Goal: Information Seeking & Learning: Learn about a topic

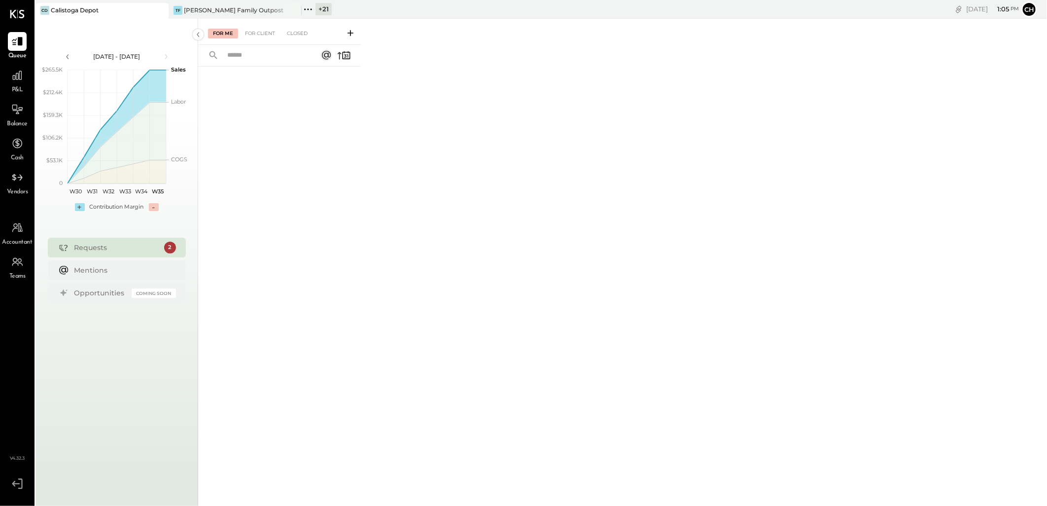
click at [309, 11] on icon at bounding box center [308, 9] width 13 height 13
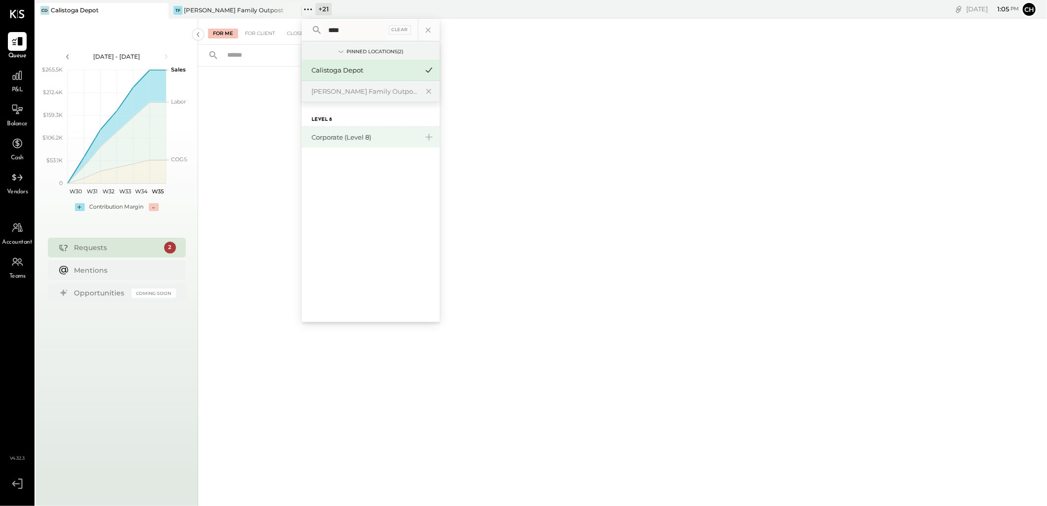
type input "****"
click at [354, 134] on div "Corporate (Level 8)" at bounding box center [365, 137] width 107 height 9
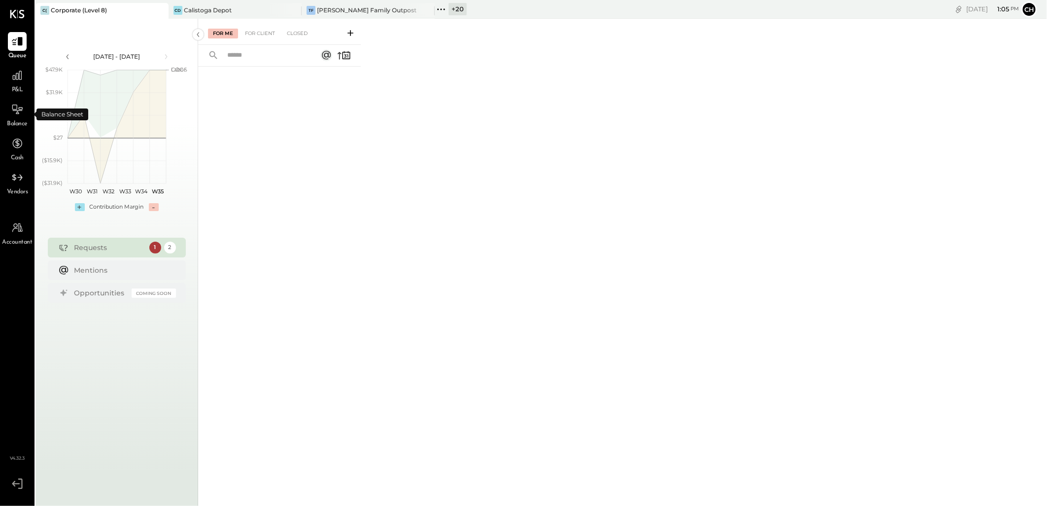
click at [18, 89] on span "P&L" at bounding box center [17, 90] width 11 height 9
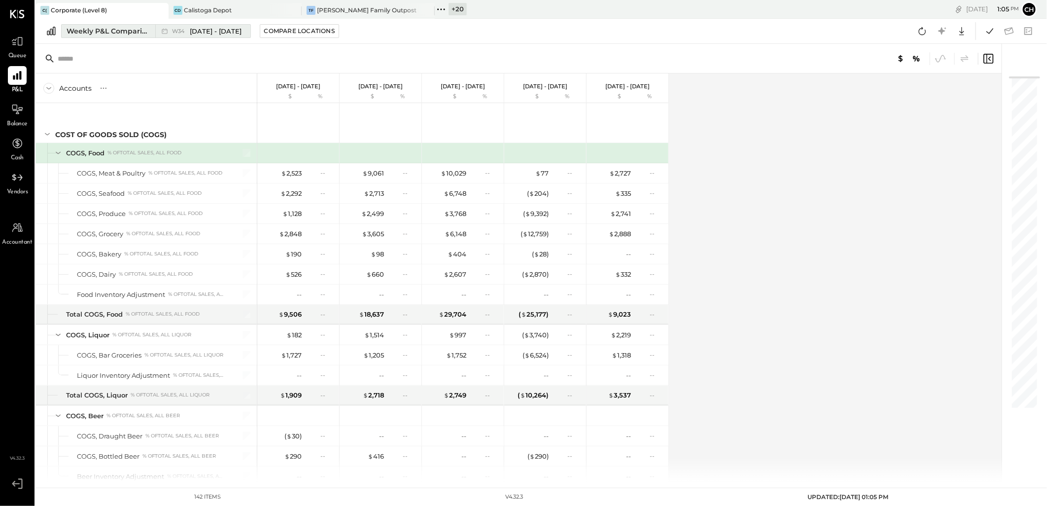
click at [108, 37] on button "Weekly P&L Comparison W34 [DATE] - [DATE]" at bounding box center [156, 31] width 190 height 14
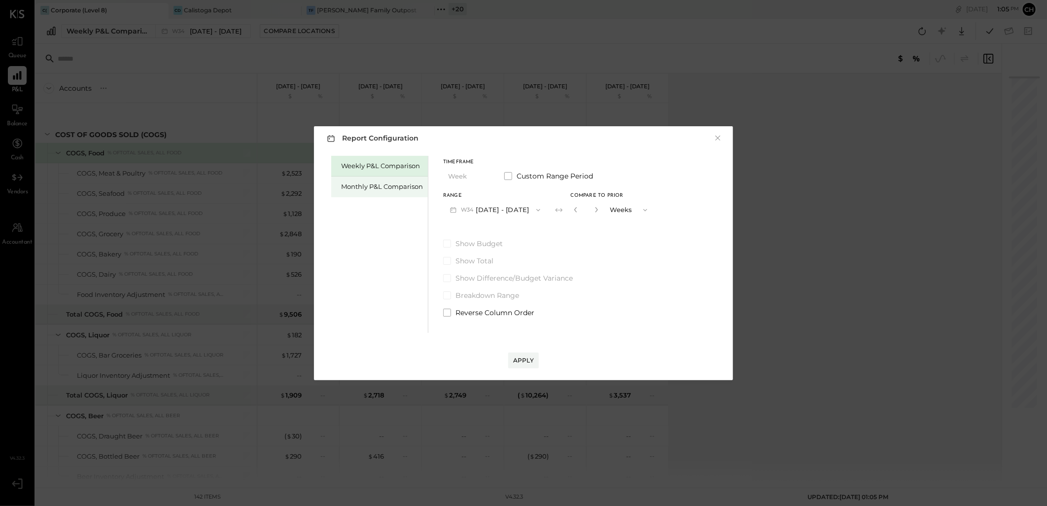
click at [368, 190] on div "Monthly P&L Comparison" at bounding box center [382, 186] width 82 height 9
click at [478, 207] on button "M08 [DATE] - [DATE]" at bounding box center [495, 210] width 104 height 18
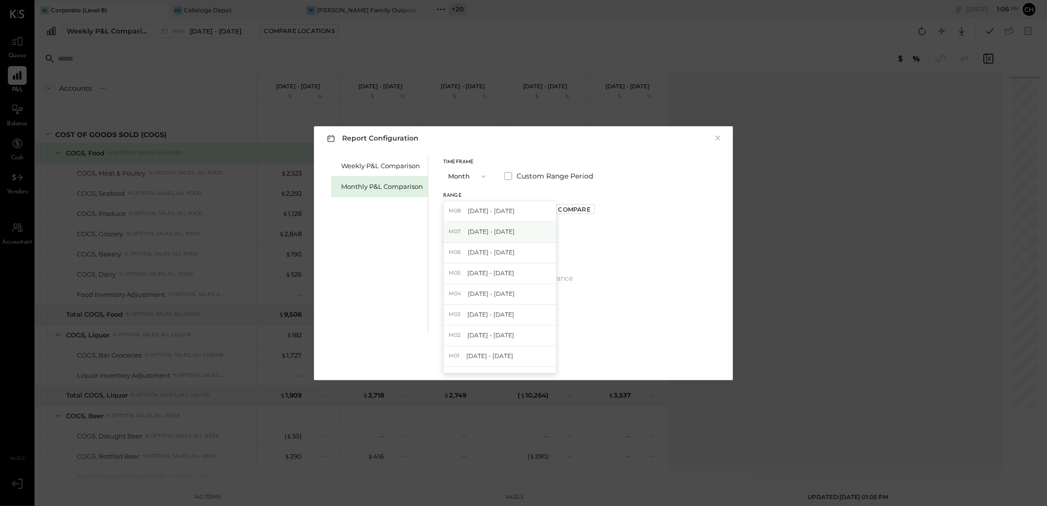
click at [490, 233] on span "[DATE] - [DATE]" at bounding box center [491, 231] width 47 height 8
click at [525, 356] on button "Apply" at bounding box center [523, 361] width 31 height 16
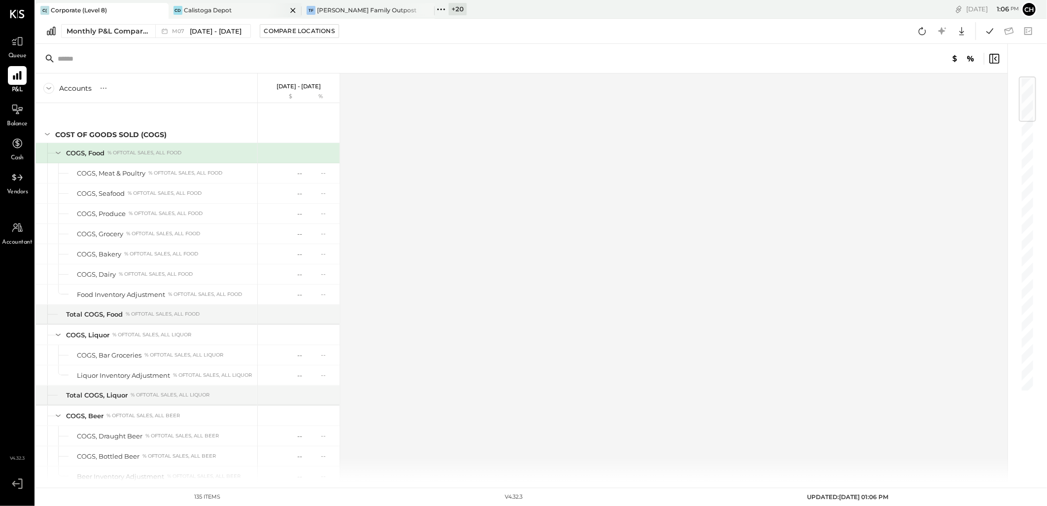
click at [294, 11] on icon at bounding box center [293, 10] width 12 height 12
click at [294, 10] on icon at bounding box center [293, 10] width 12 height 12
click at [924, 31] on icon at bounding box center [922, 31] width 13 height 13
click at [175, 8] on icon at bounding box center [175, 9] width 13 height 13
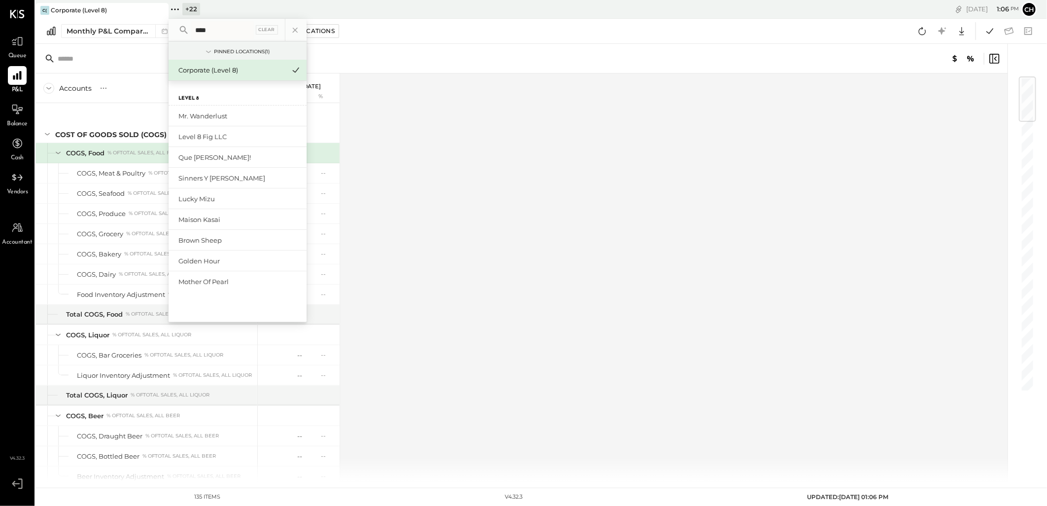
type input "*****"
click at [563, 200] on div "Accounts S % GL [DATE] - [DATE] $ % COST OF GOODS SOLD (COGS) COGS, Food % of T…" at bounding box center [523, 277] width 974 height 408
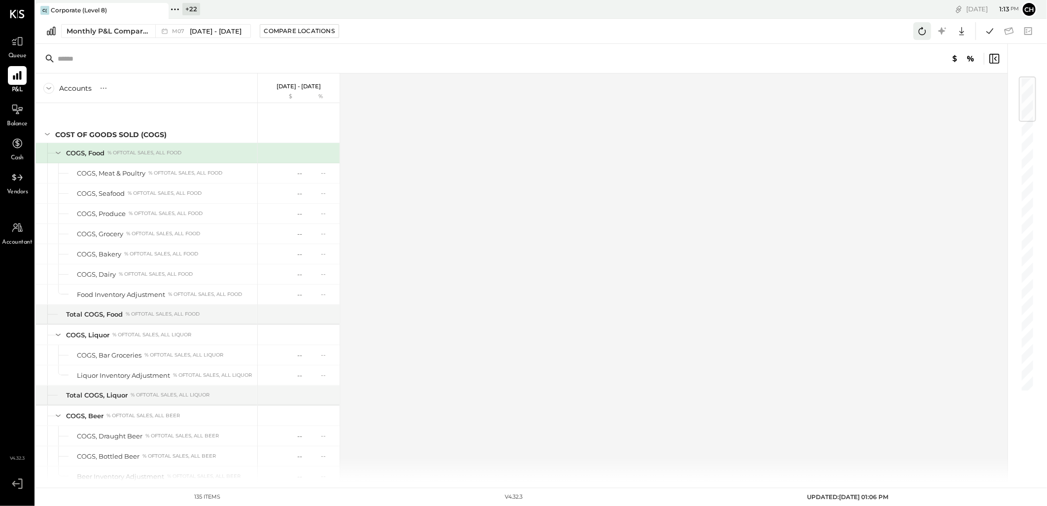
click at [923, 33] on icon at bounding box center [922, 31] width 13 height 13
click at [292, 86] on p "[DATE] - [DATE]" at bounding box center [299, 86] width 44 height 7
click at [287, 175] on div "--" at bounding box center [282, 173] width 39 height 9
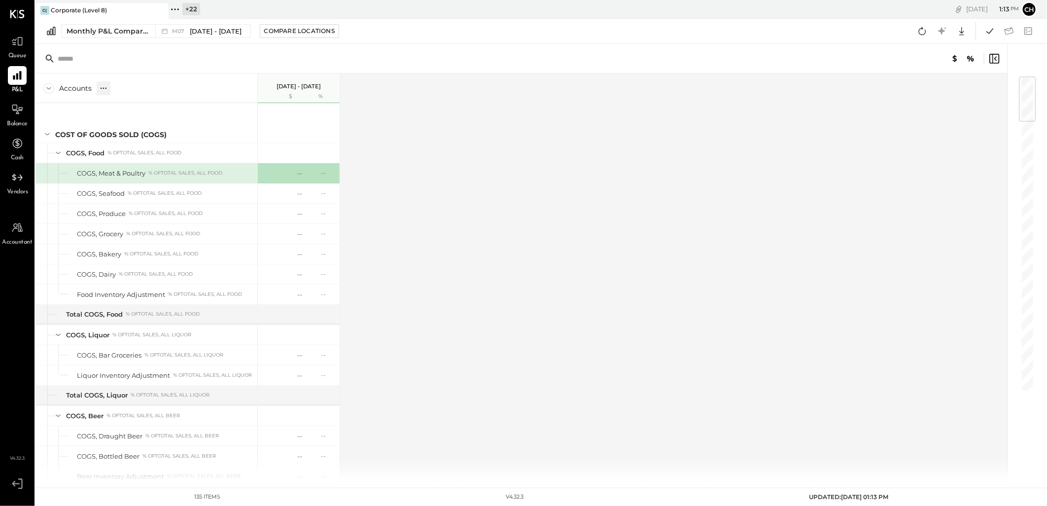
click at [99, 88] on icon at bounding box center [104, 88] width 10 height 10
click at [125, 86] on div "GL" at bounding box center [124, 88] width 10 height 8
click at [299, 27] on div "Compare Locations" at bounding box center [299, 31] width 71 height 8
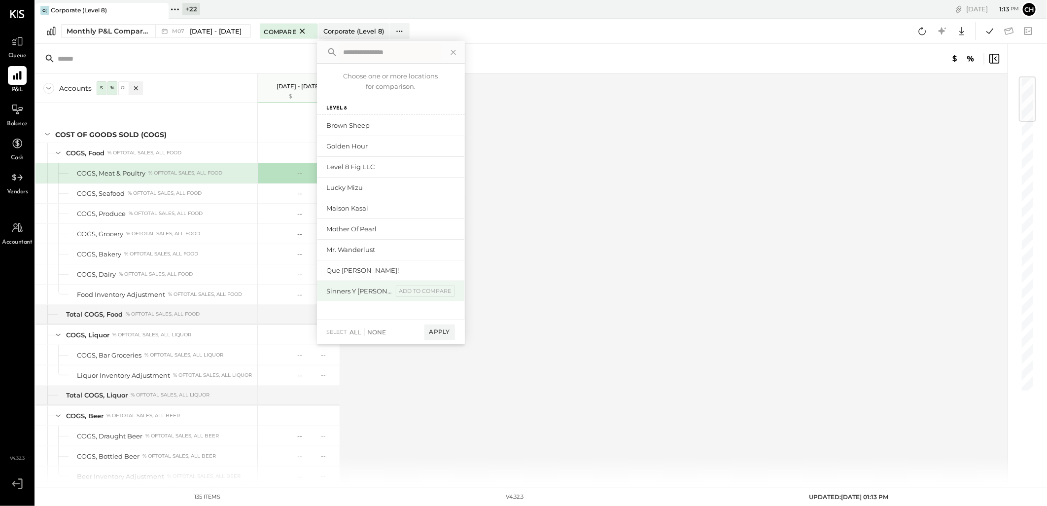
scroll to position [164, 0]
click at [344, 139] on div "Brown Sheep add to compare" at bounding box center [391, 144] width 148 height 21
click at [356, 163] on div "Golden Hour" at bounding box center [360, 164] width 66 height 9
click at [344, 208] on div "Lucky Mizu" at bounding box center [360, 206] width 66 height 9
click at [344, 223] on div "Maison Kasai" at bounding box center [360, 226] width 66 height 9
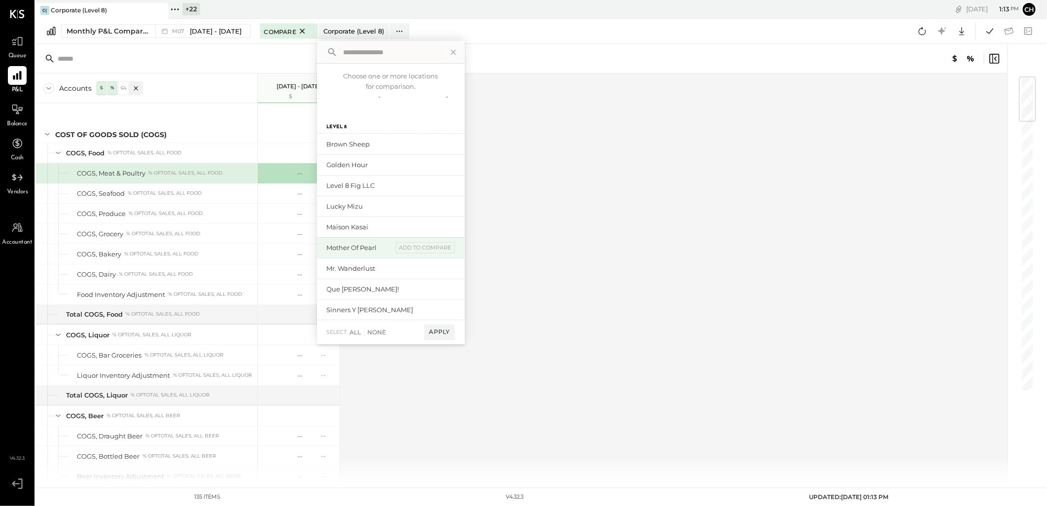
click at [346, 243] on div "Mother of Pearl" at bounding box center [360, 247] width 66 height 9
click at [352, 268] on div "Mr. Wanderlust" at bounding box center [360, 268] width 66 height 9
click at [351, 283] on div "Que [PERSON_NAME]! add to compare" at bounding box center [391, 289] width 148 height 21
click at [359, 309] on div "Sinners y [PERSON_NAME]" at bounding box center [360, 309] width 66 height 9
click at [437, 334] on div "Apply" at bounding box center [440, 333] width 31 height 16
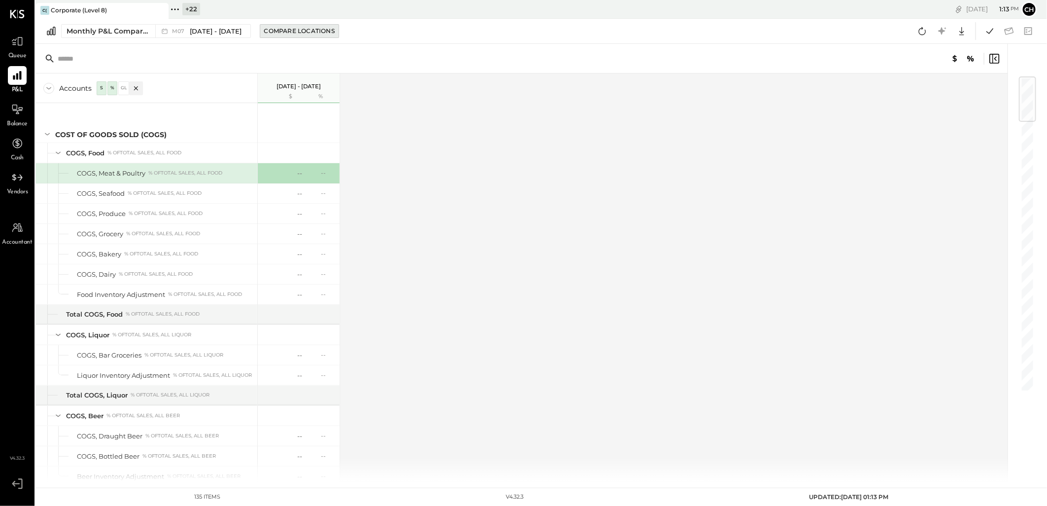
click at [291, 31] on div "Compare Locations" at bounding box center [299, 31] width 71 height 8
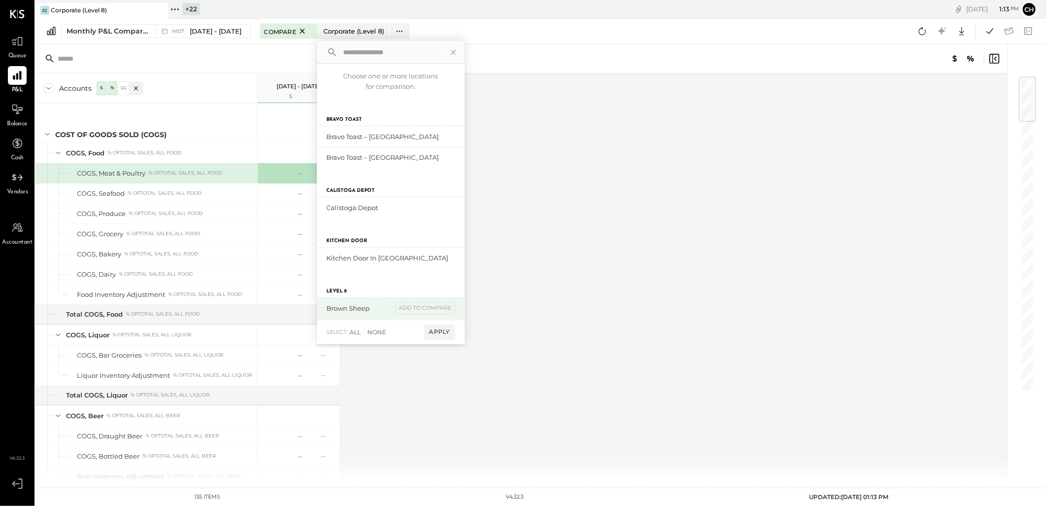
click at [353, 305] on div "Brown Sheep" at bounding box center [360, 308] width 66 height 9
click at [348, 313] on div "Brown Sheep add to compare" at bounding box center [391, 308] width 148 height 21
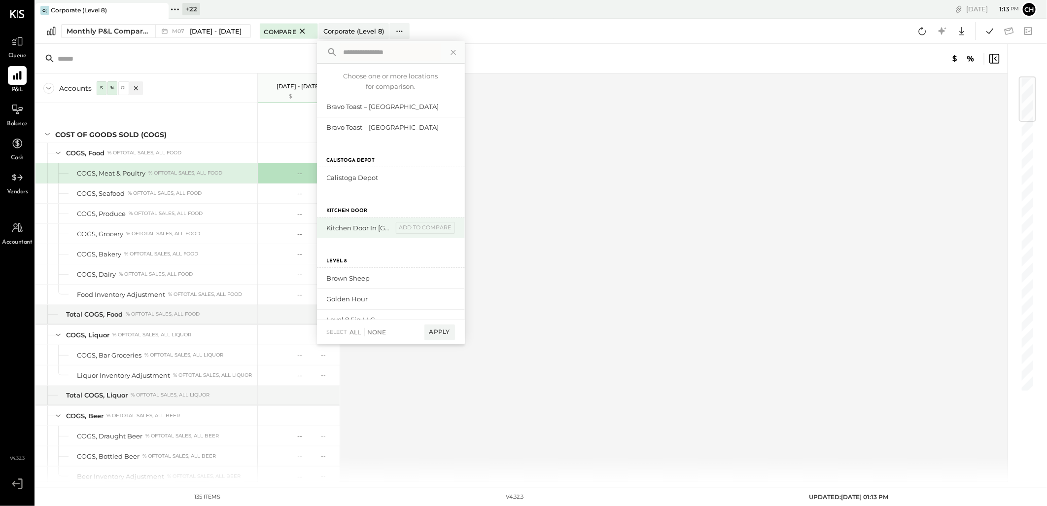
scroll to position [55, 0]
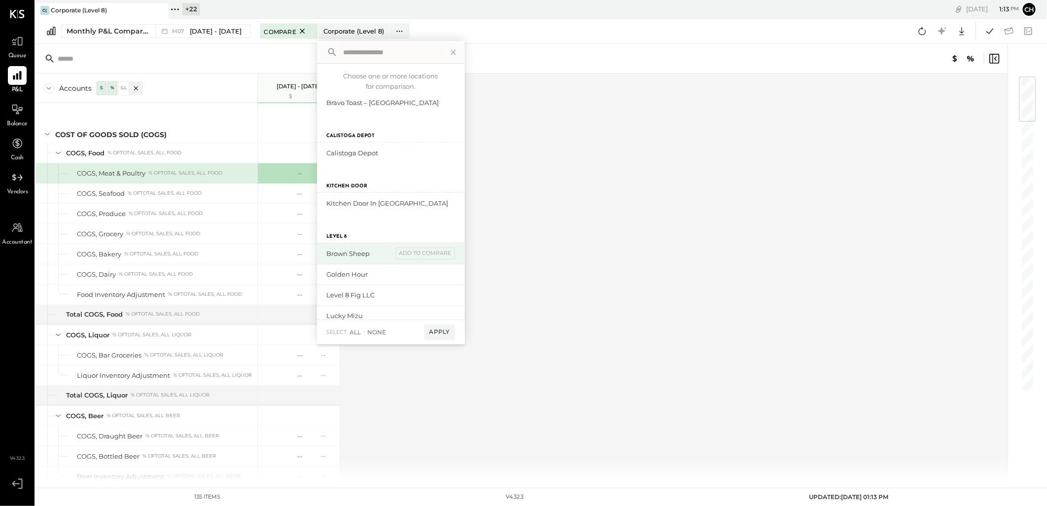
click at [344, 251] on div "Brown Sheep" at bounding box center [360, 253] width 66 height 9
click at [341, 274] on div "Golden Hour" at bounding box center [360, 274] width 66 height 9
click at [355, 255] on div "Brown Sheep" at bounding box center [360, 253] width 66 height 9
click at [415, 254] on div "add to compare" at bounding box center [425, 254] width 59 height 12
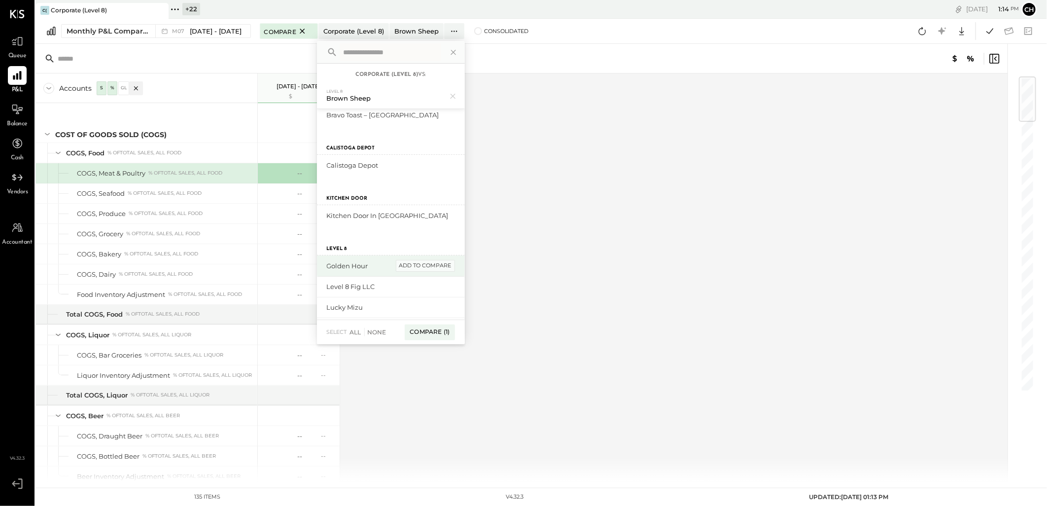
click at [416, 265] on div "add to compare" at bounding box center [425, 266] width 59 height 12
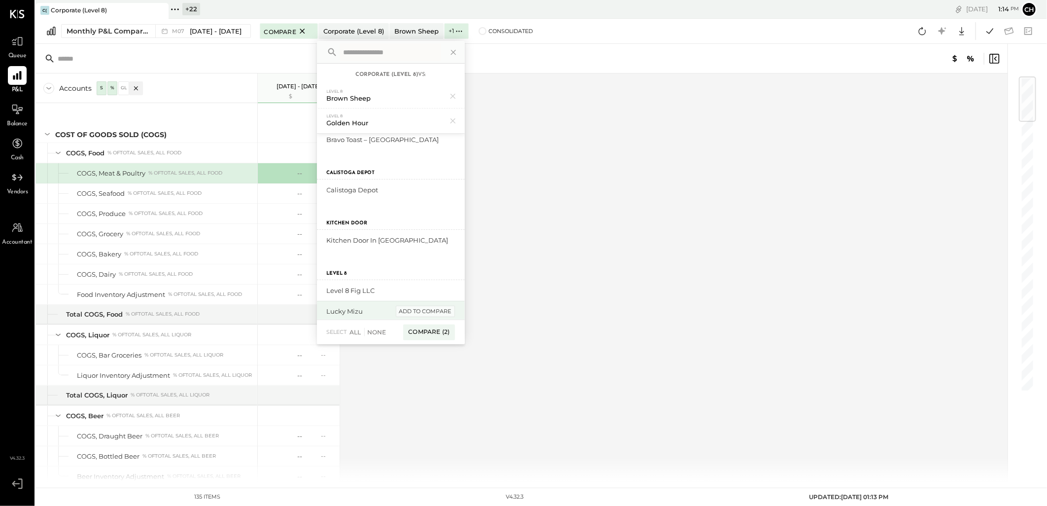
click at [415, 307] on div "add to compare" at bounding box center [425, 312] width 59 height 12
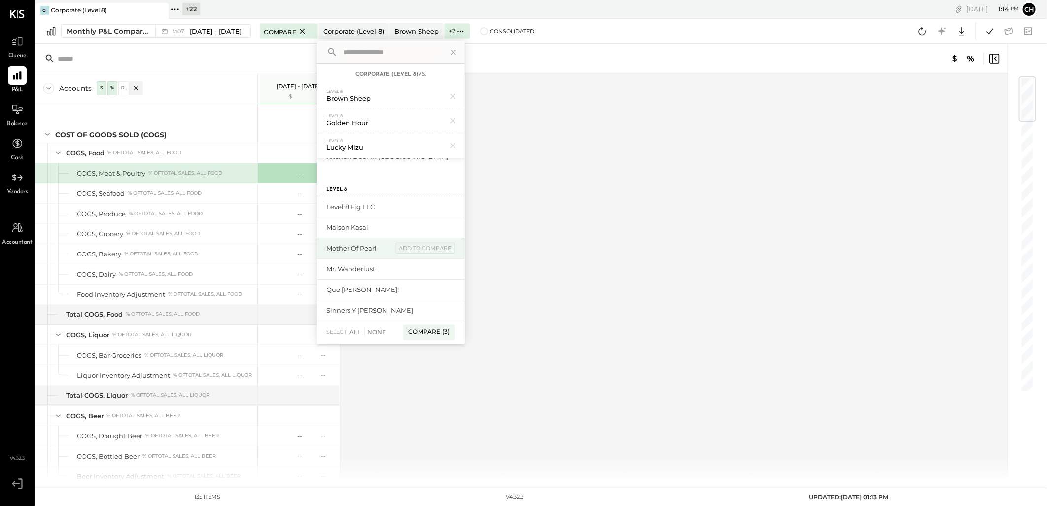
scroll to position [164, 0]
click at [0, 0] on div "add to compare" at bounding box center [0, 0] width 0 height 0
click at [411, 252] on div "add to compare" at bounding box center [425, 252] width 59 height 12
click at [421, 265] on div "add to compare" at bounding box center [425, 268] width 59 height 12
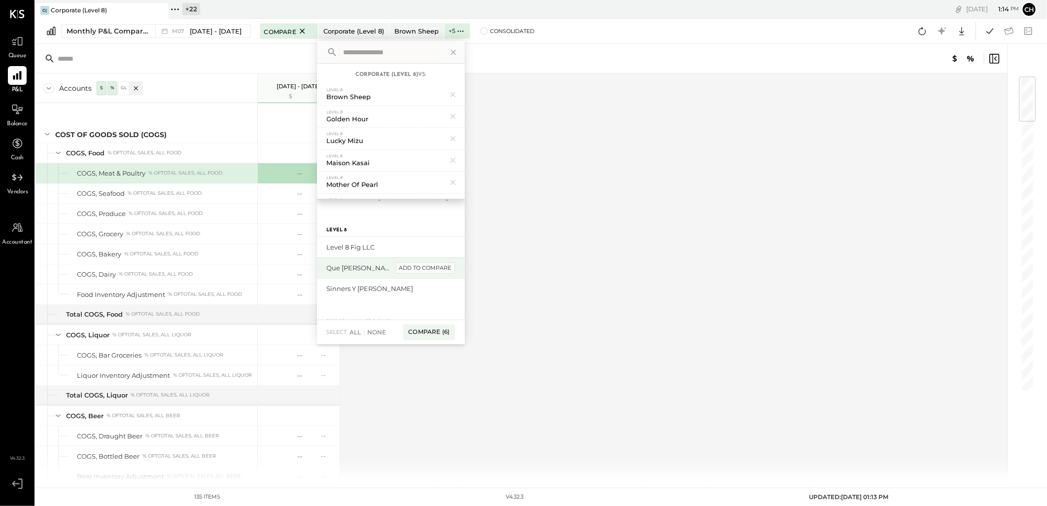
click at [416, 267] on div "add to compare" at bounding box center [425, 268] width 59 height 12
click at [408, 266] on div "add to compare" at bounding box center [425, 268] width 59 height 12
click at [414, 328] on div "Compare (8)" at bounding box center [429, 333] width 52 height 16
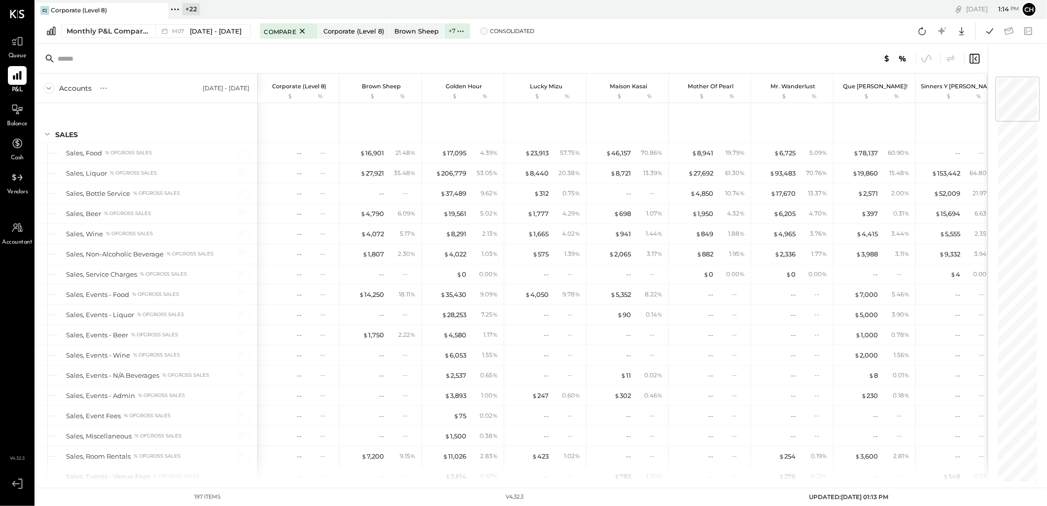
click at [480, 30] on span at bounding box center [484, 31] width 8 height 8
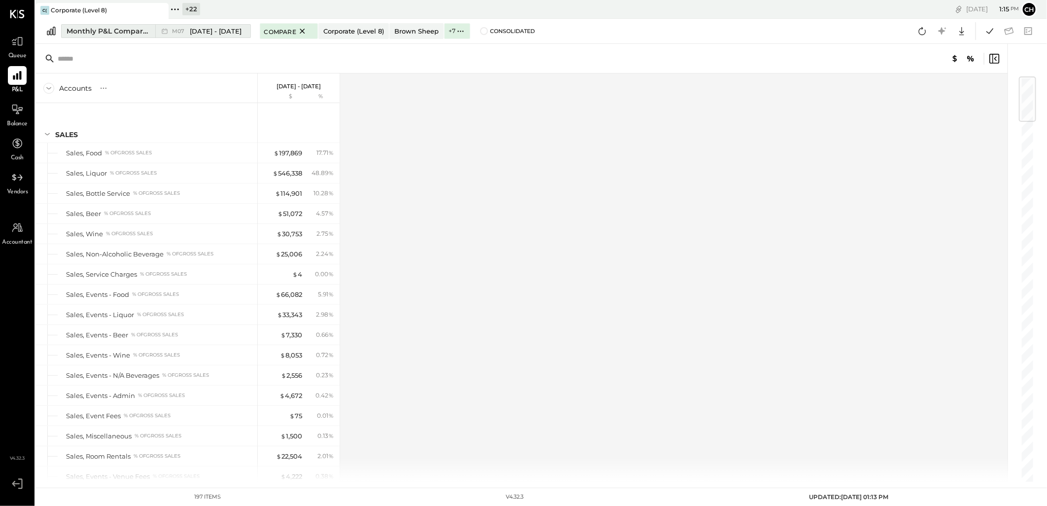
click at [141, 30] on div "Monthly P&L Comparison" at bounding box center [108, 31] width 83 height 10
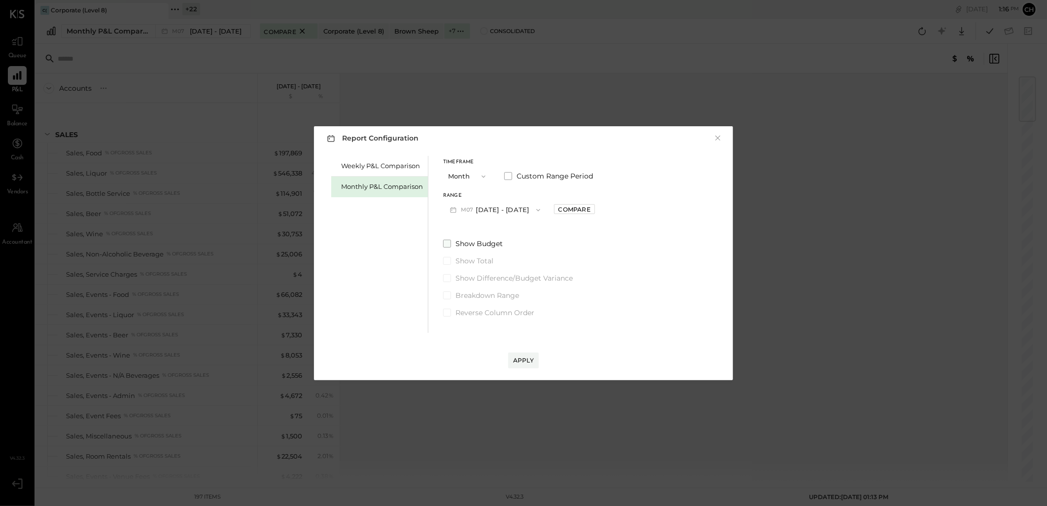
click at [449, 240] on span at bounding box center [447, 244] width 8 height 8
click at [526, 360] on div "Apply" at bounding box center [523, 360] width 21 height 8
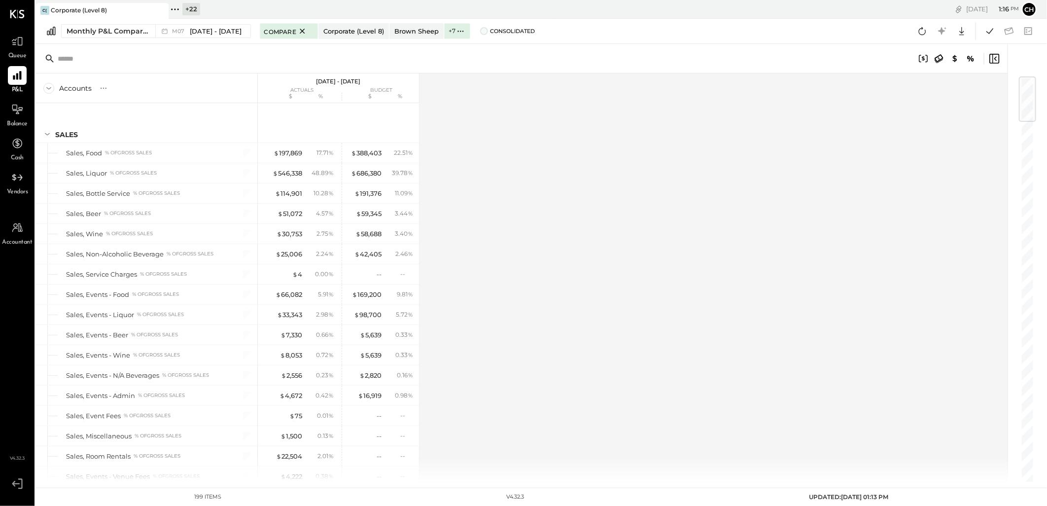
click at [480, 30] on span at bounding box center [484, 31] width 8 height 8
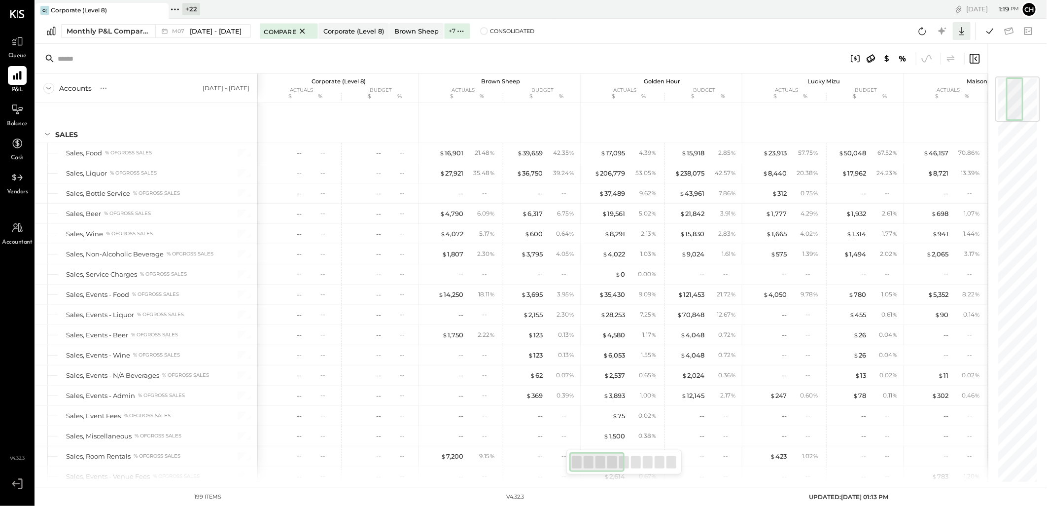
click at [965, 32] on icon at bounding box center [962, 31] width 13 height 13
click at [915, 89] on div "Excel" at bounding box center [931, 88] width 79 height 21
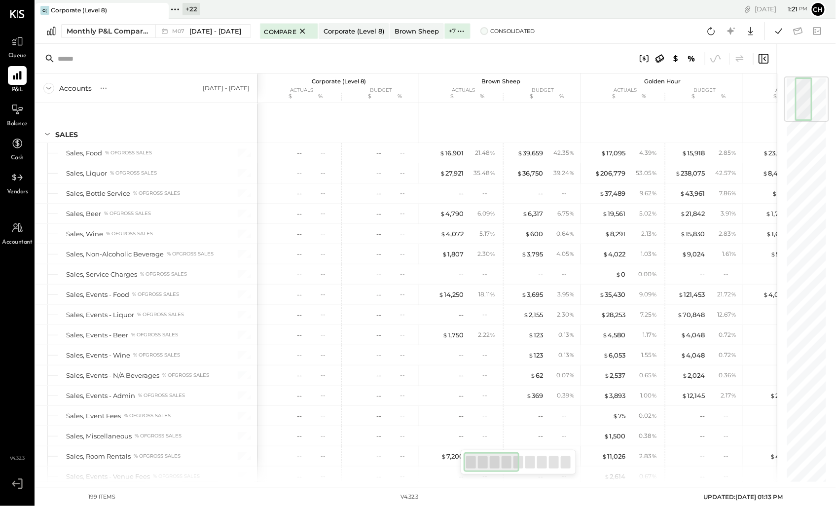
click at [480, 29] on span at bounding box center [484, 31] width 8 height 8
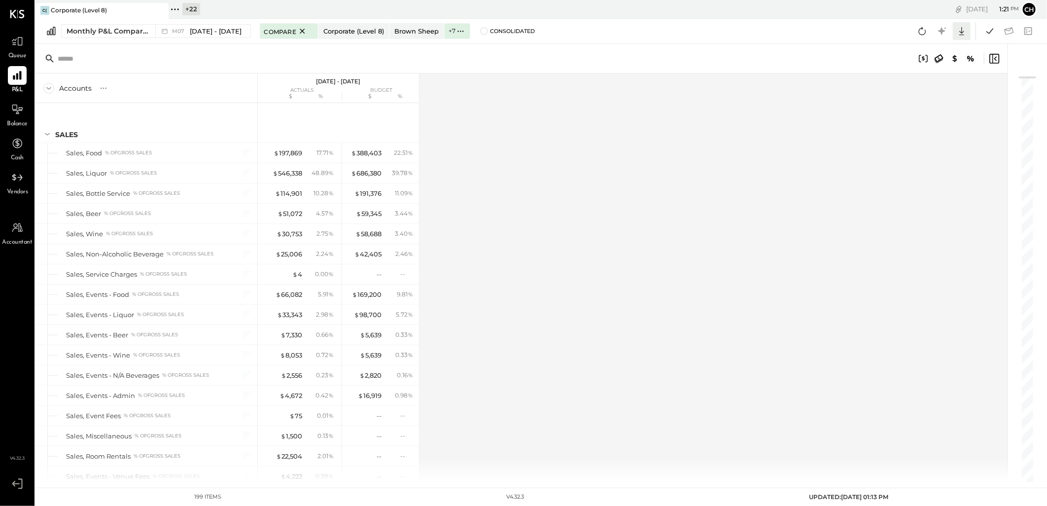
click at [958, 28] on icon at bounding box center [962, 31] width 13 height 13
click at [921, 84] on div "Excel" at bounding box center [931, 88] width 79 height 21
click at [19, 116] on div at bounding box center [17, 109] width 19 height 19
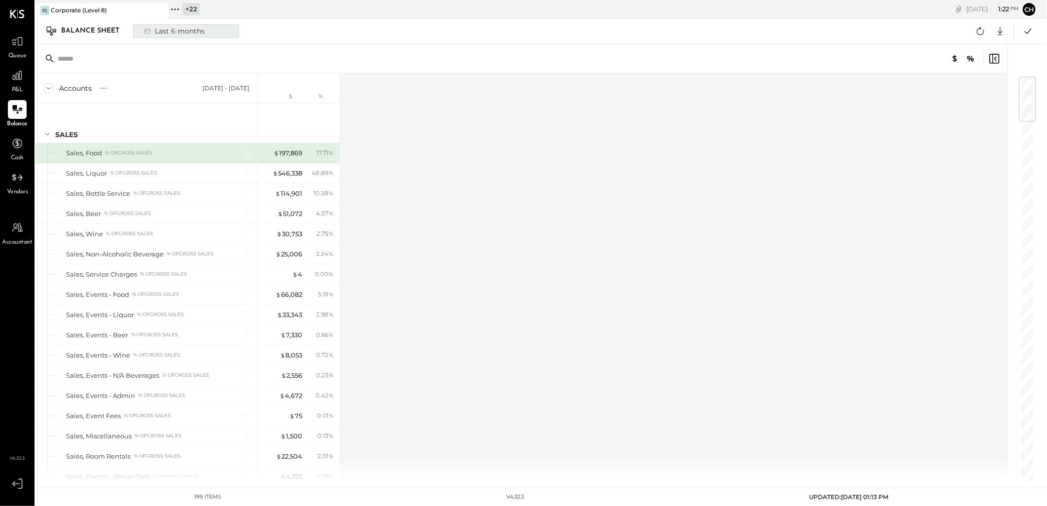
click at [173, 28] on div "Last 6 months" at bounding box center [174, 31] width 70 height 13
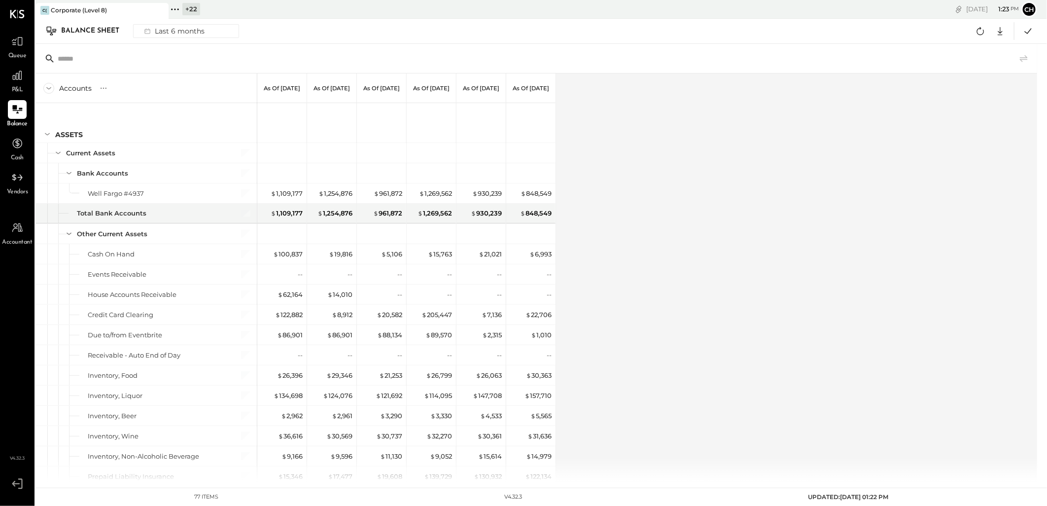
click at [614, 151] on div "Accounts S GL As of [DATE] As of [DATE] As of [DATE] As of [DATE] As of [DATE] …" at bounding box center [538, 277] width 1004 height 408
click at [188, 31] on div "Last 6 months" at bounding box center [174, 31] width 70 height 13
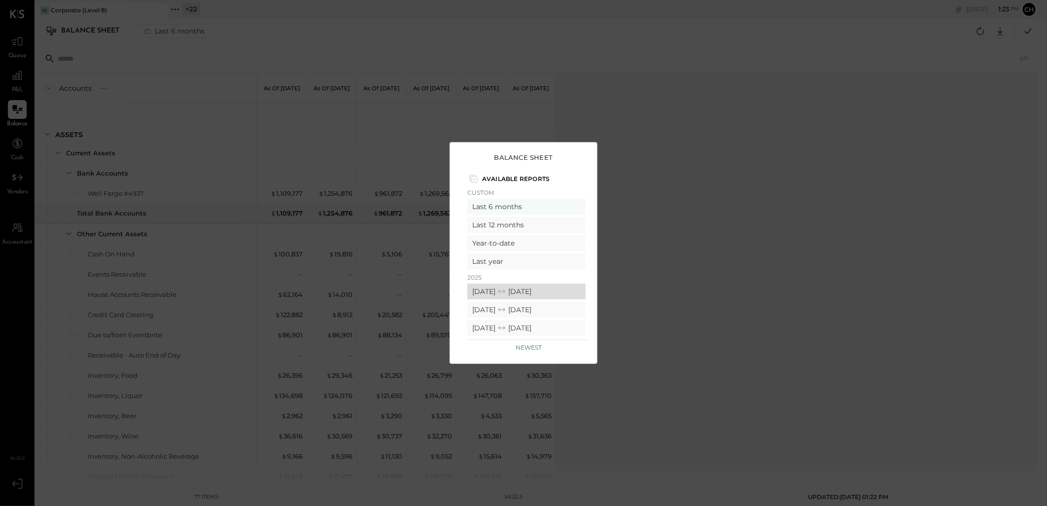
click at [500, 291] on div "[DATE] [DATE]" at bounding box center [527, 292] width 118 height 16
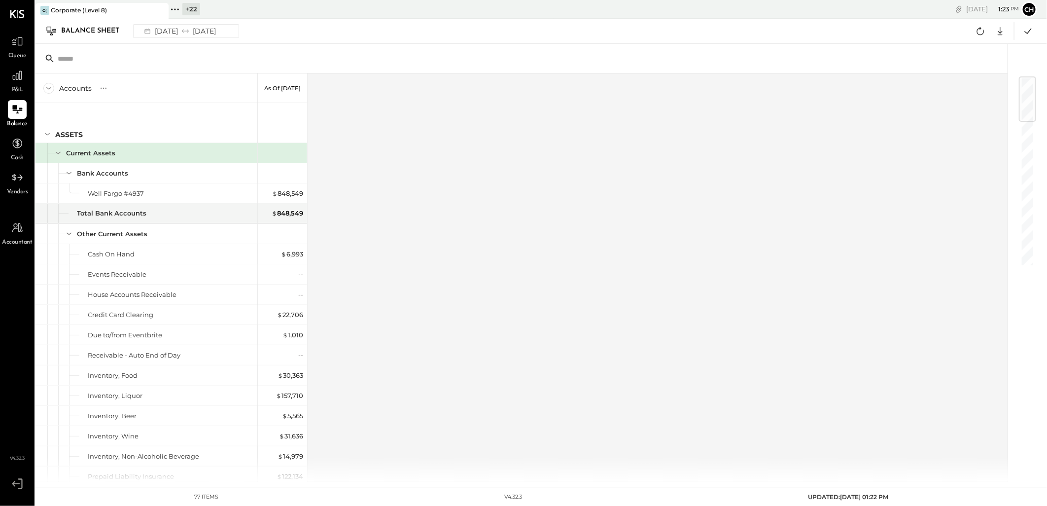
click at [397, 221] on div "Accounts S GL As of [DATE] ASSETS Current Assets Bank Accounts Well Fargo #4937…" at bounding box center [523, 277] width 974 height 408
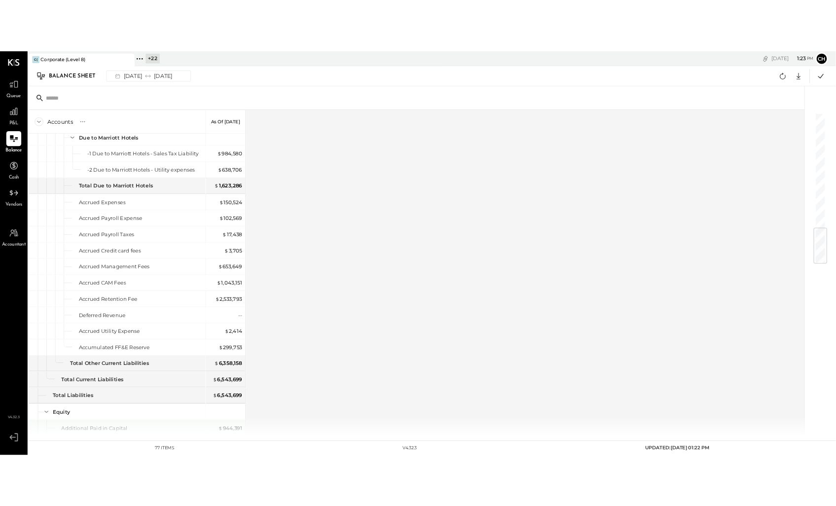
scroll to position [1205, 0]
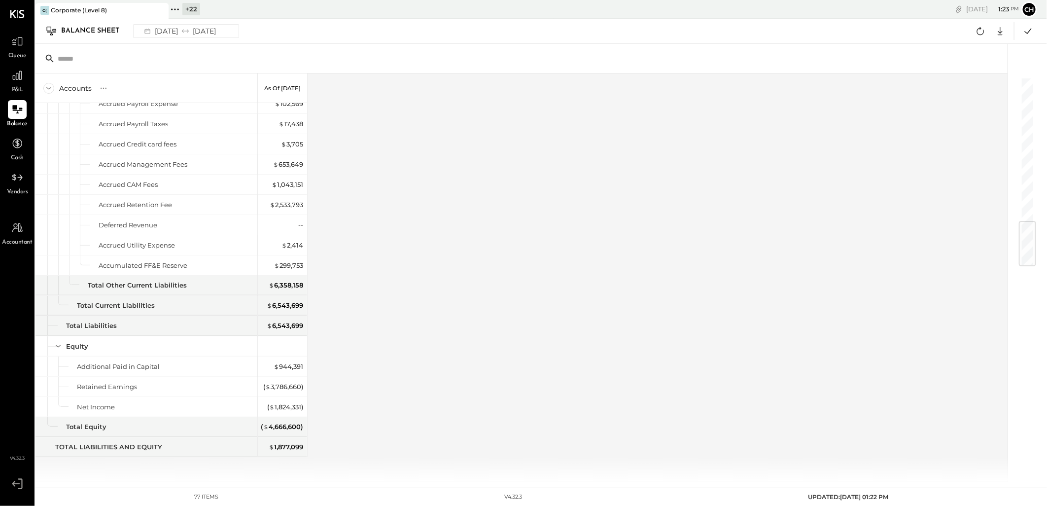
click at [420, 358] on div "Accounts S GL As of [DATE] ASSETS Current Assets Bank Accounts Well Fargo #4937…" at bounding box center [523, 277] width 974 height 408
click at [1002, 28] on icon at bounding box center [1000, 31] width 13 height 13
click at [950, 85] on div "Excel" at bounding box center [970, 88] width 79 height 21
